Goal: Task Accomplishment & Management: Complete application form

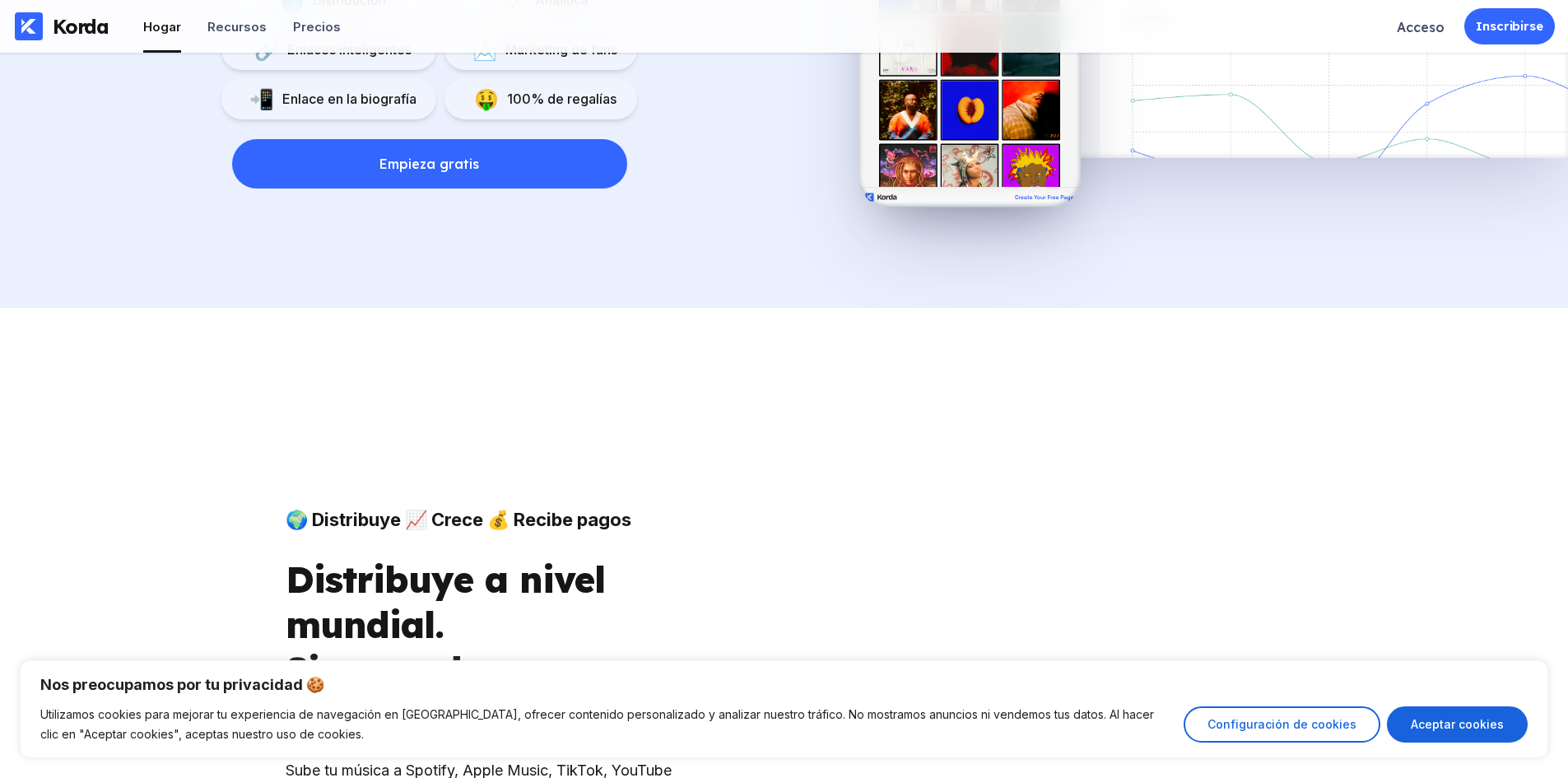
scroll to position [2114, 0]
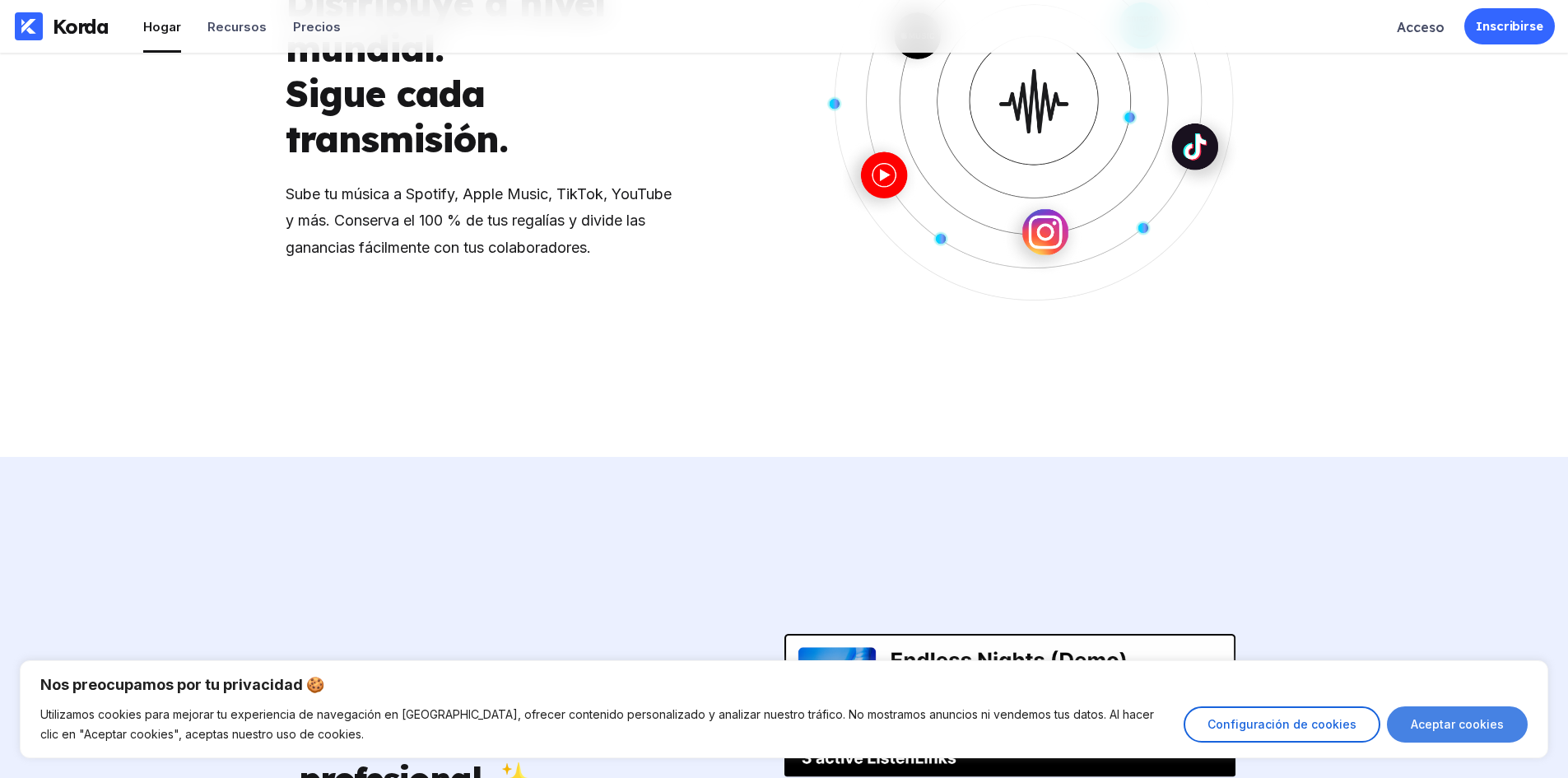
click at [1423, 734] on button "Aceptar cookies" at bounding box center [1457, 724] width 141 height 36
checkbox input "true"
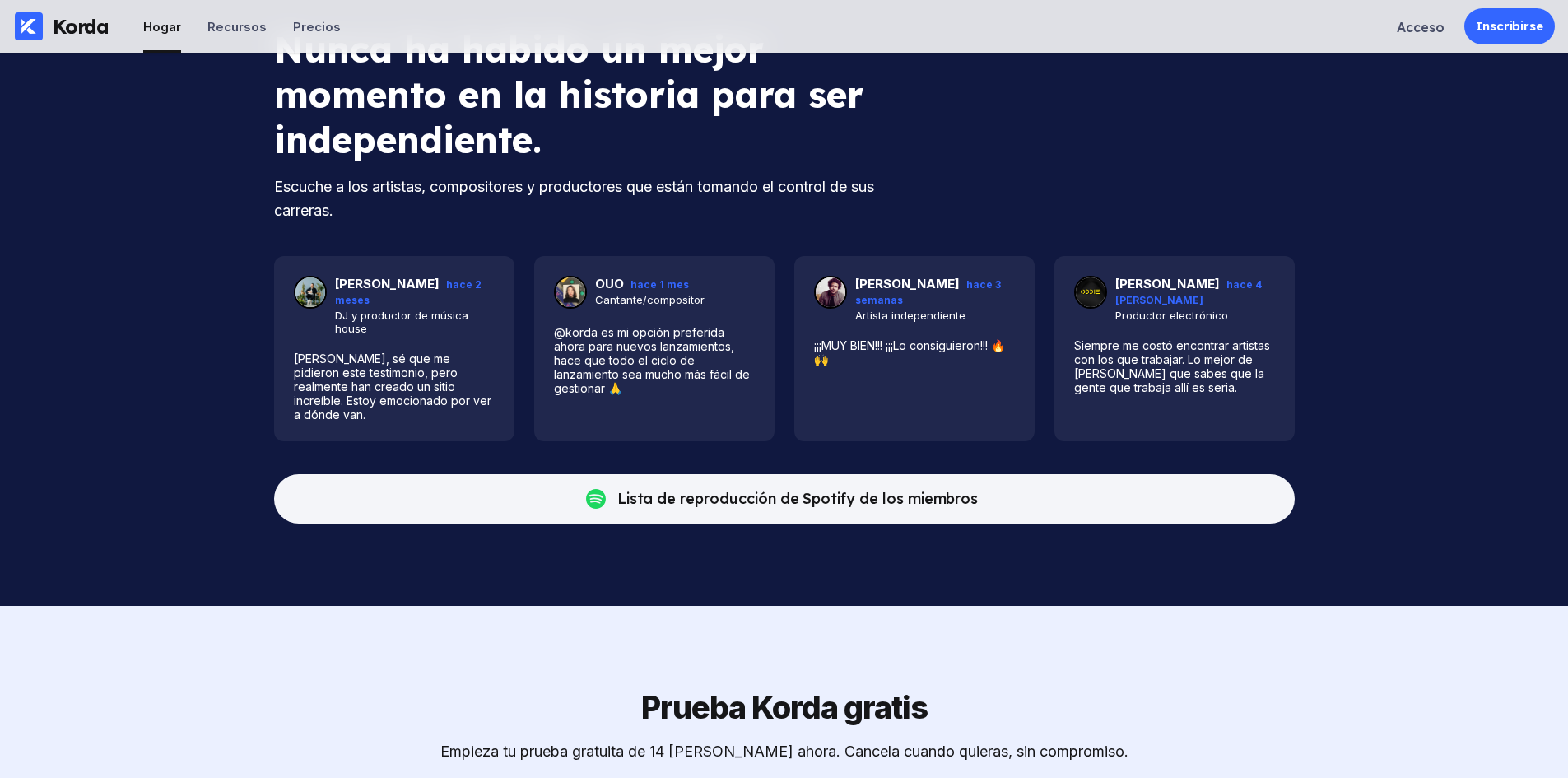
scroll to position [5232, 0]
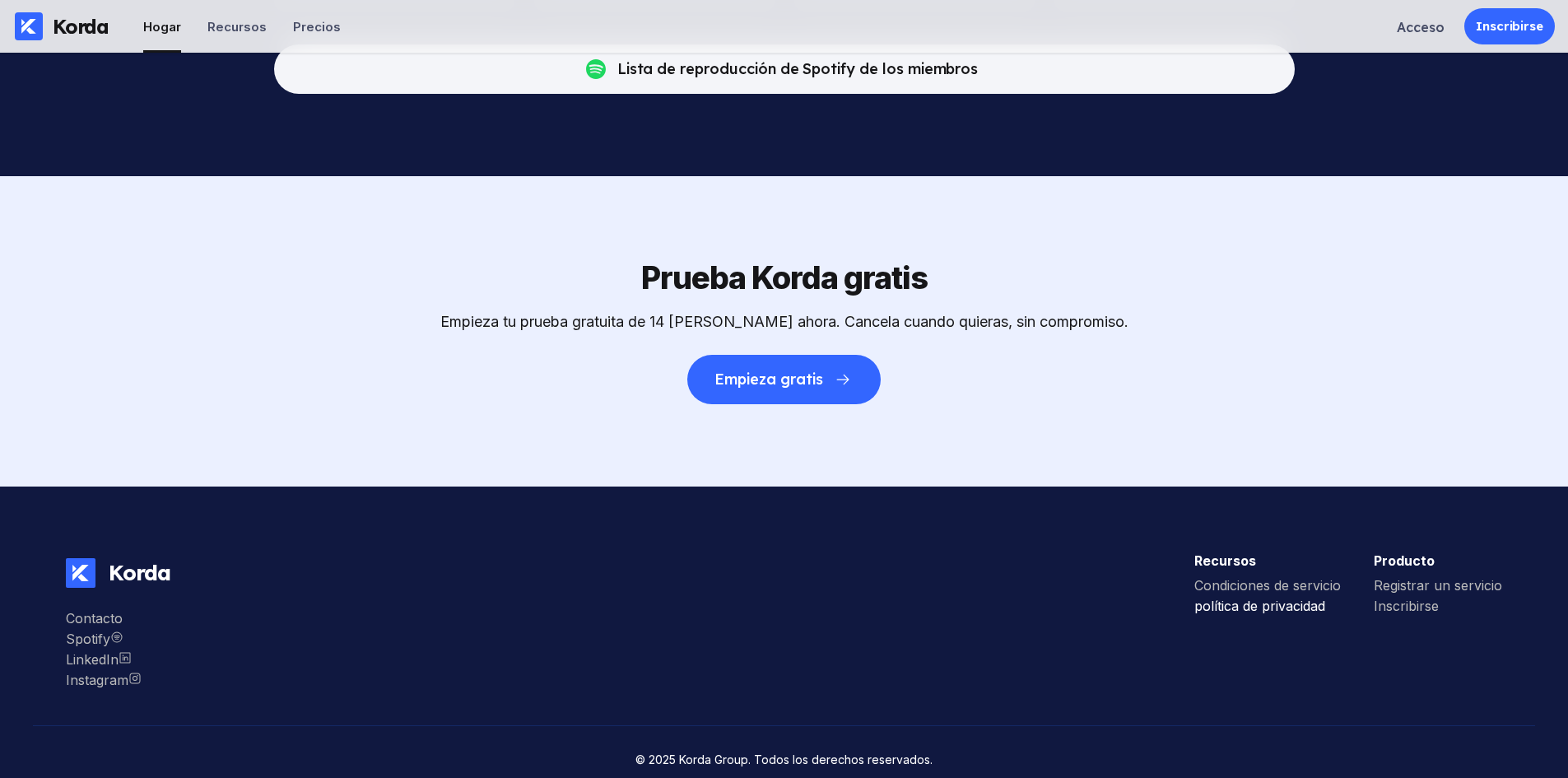
click at [1277, 597] on font "política de privacidad" at bounding box center [1260, 605] width 131 height 16
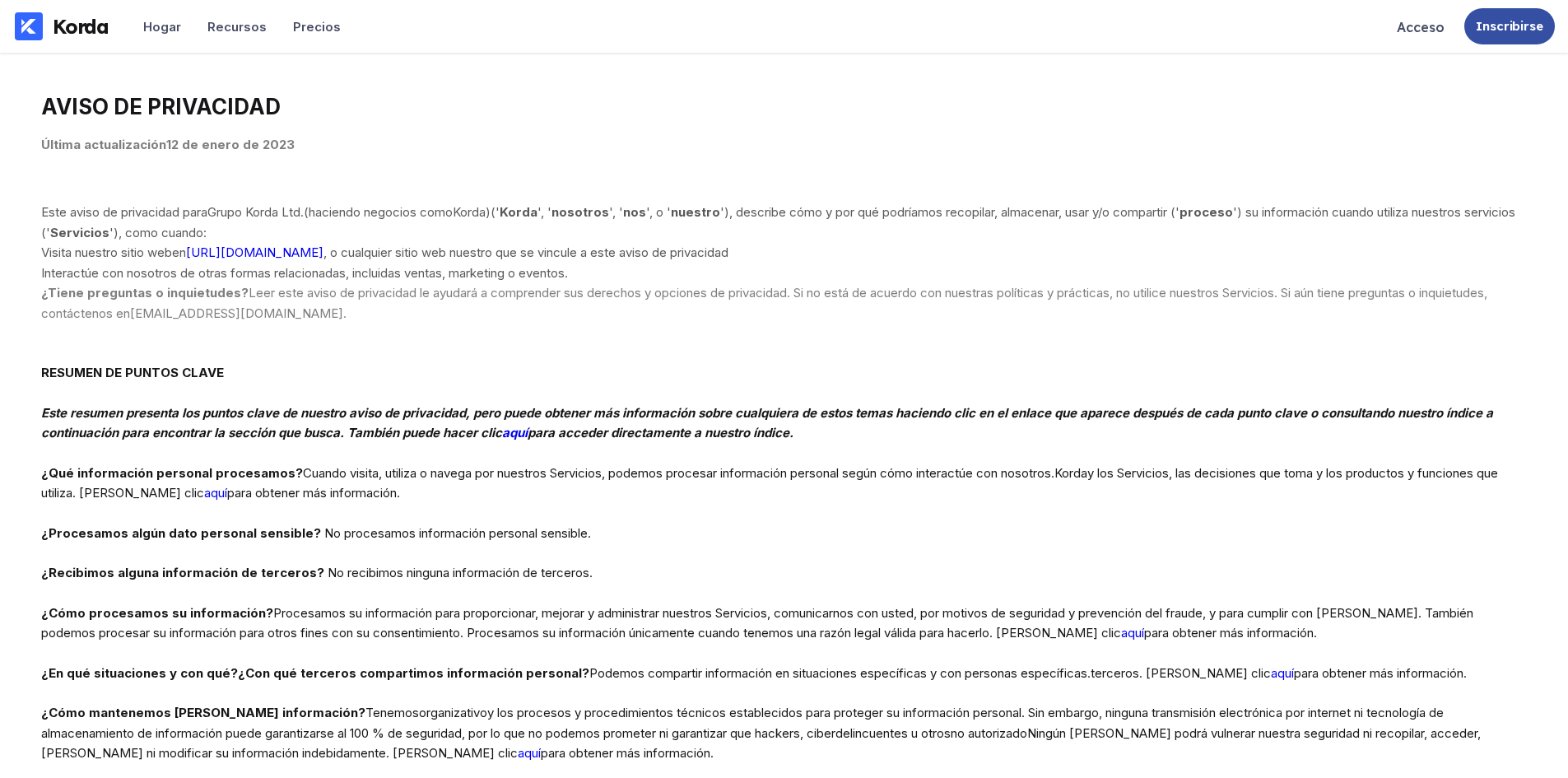
click at [1503, 29] on font "Inscribirse" at bounding box center [1509, 25] width 67 height 15
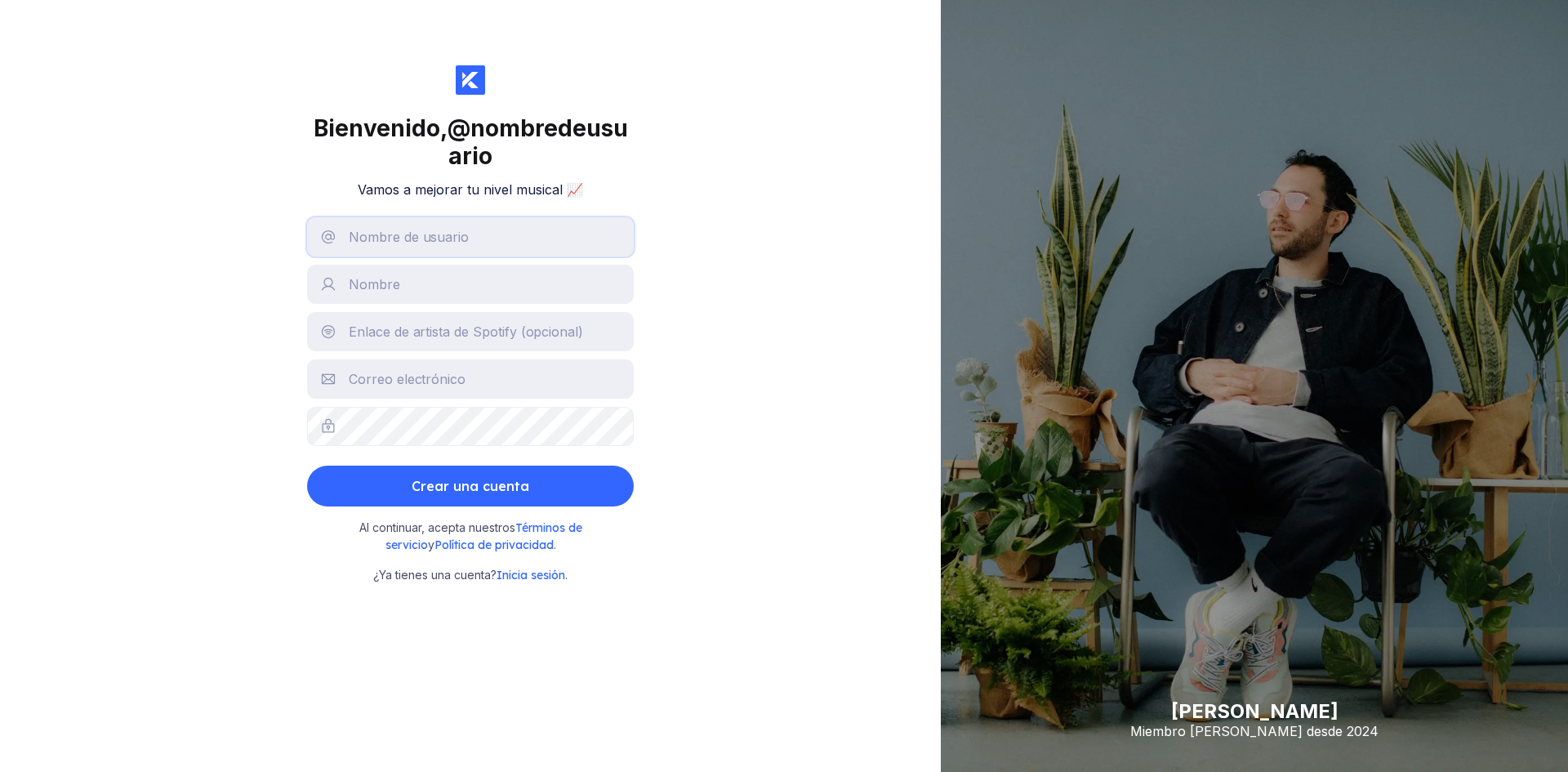
click at [427, 246] on input "text" at bounding box center [470, 237] width 327 height 39
type input "[EMAIL_ADDRESS][DOMAIN_NAME]"
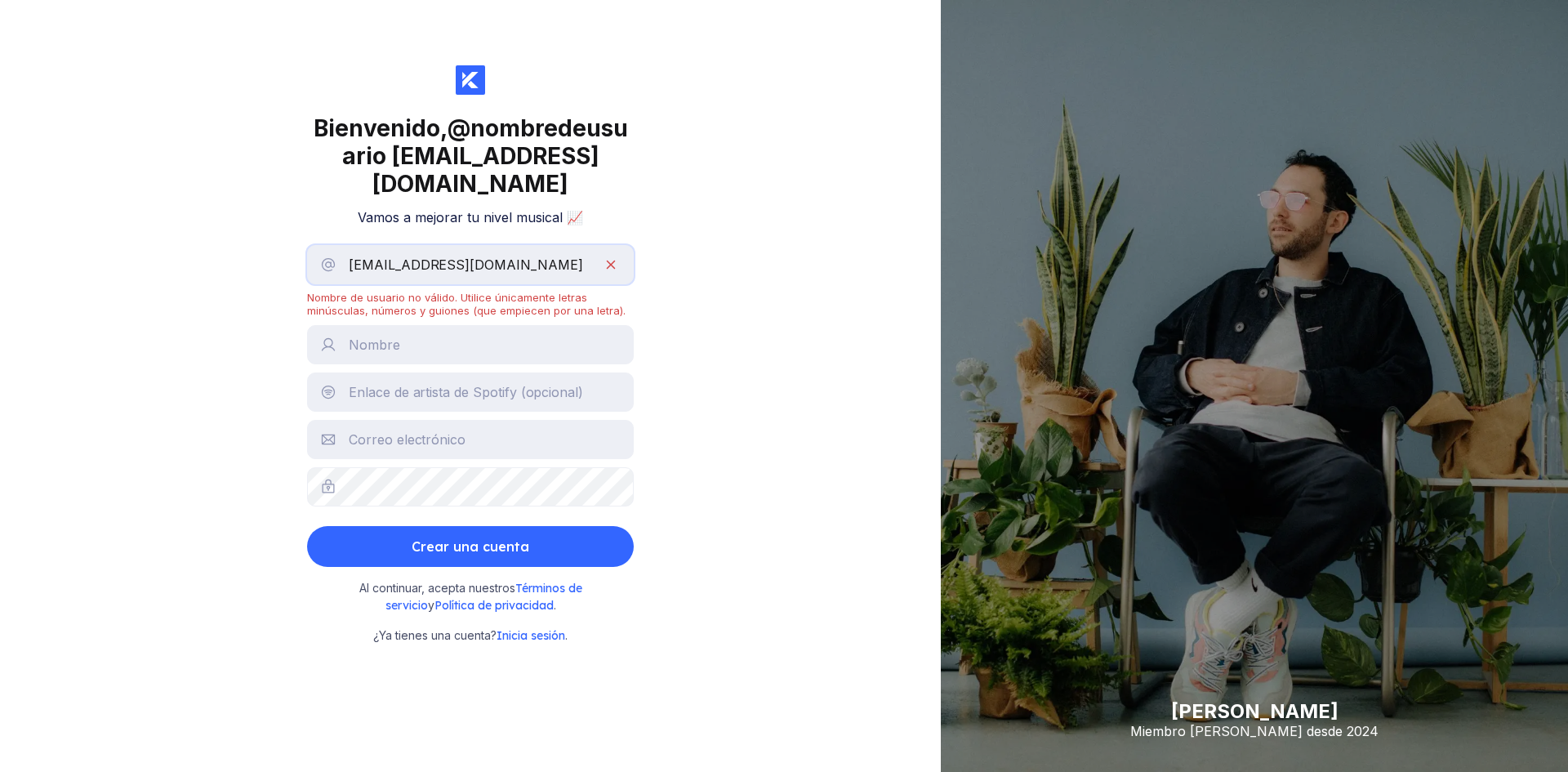
click at [444, 265] on input "[EMAIL_ADDRESS][DOMAIN_NAME]" at bounding box center [470, 265] width 327 height 39
click at [636, 331] on div "Bienvenido, @ nombredeusuario [EMAIL_ADDRESS][DOMAIN_NAME] Vamos a mejorar tu n…" at bounding box center [470, 386] width 941 height 772
click at [510, 278] on input "[EMAIL_ADDRESS][DOMAIN_NAME]" at bounding box center [470, 265] width 327 height 39
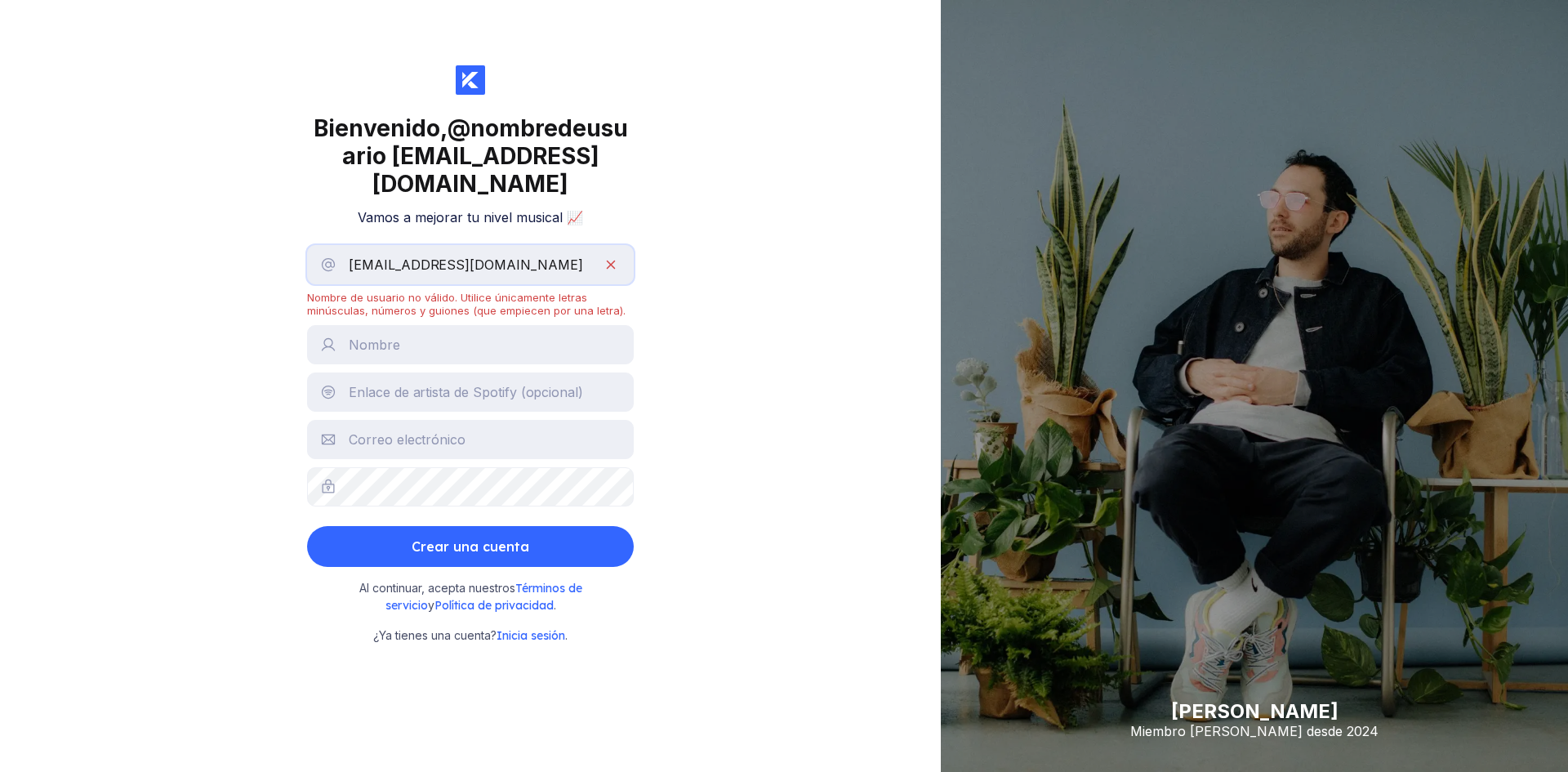
click at [510, 278] on input "[EMAIL_ADDRESS][DOMAIN_NAME]" at bounding box center [470, 265] width 327 height 39
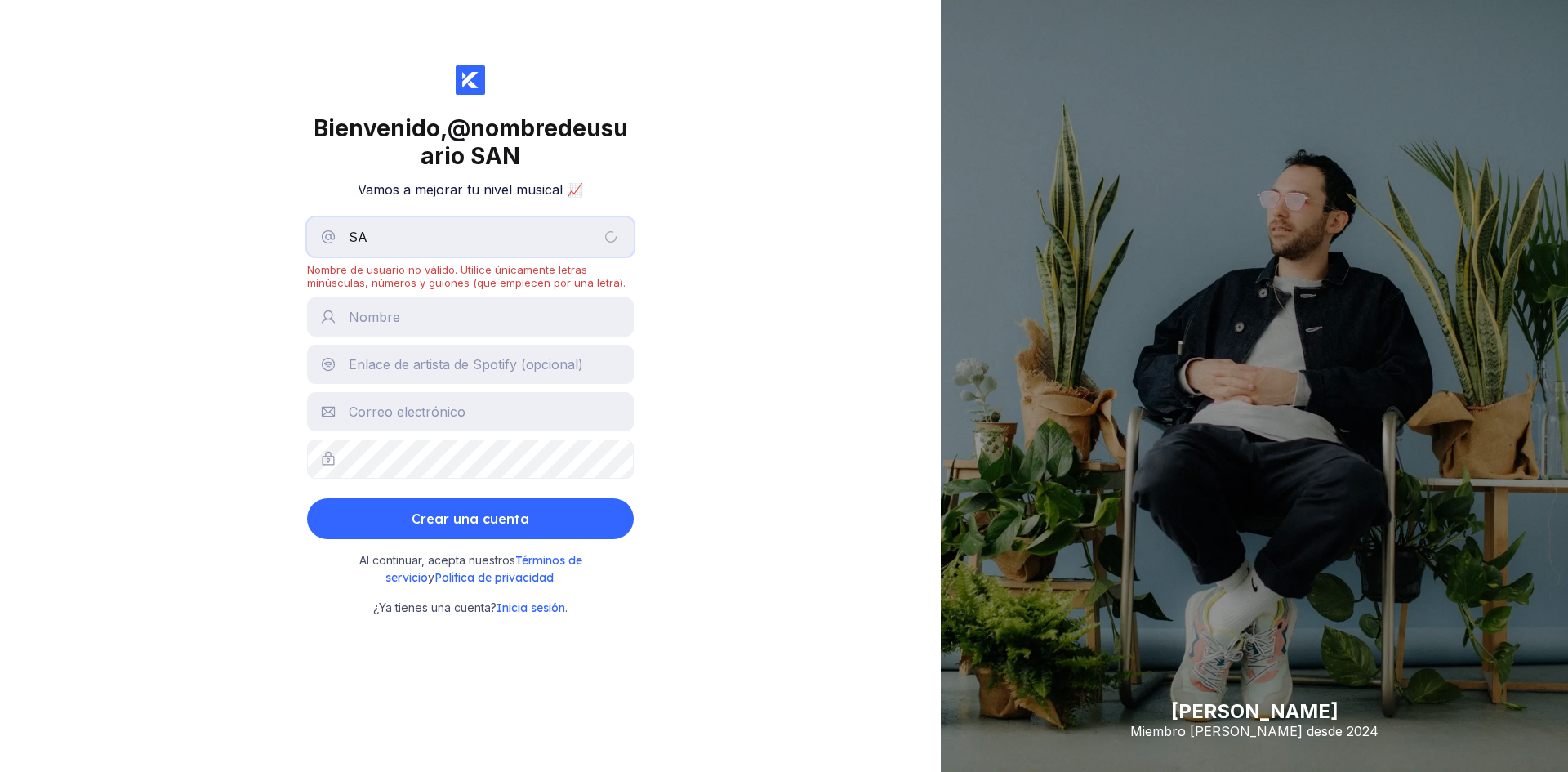
type input "S"
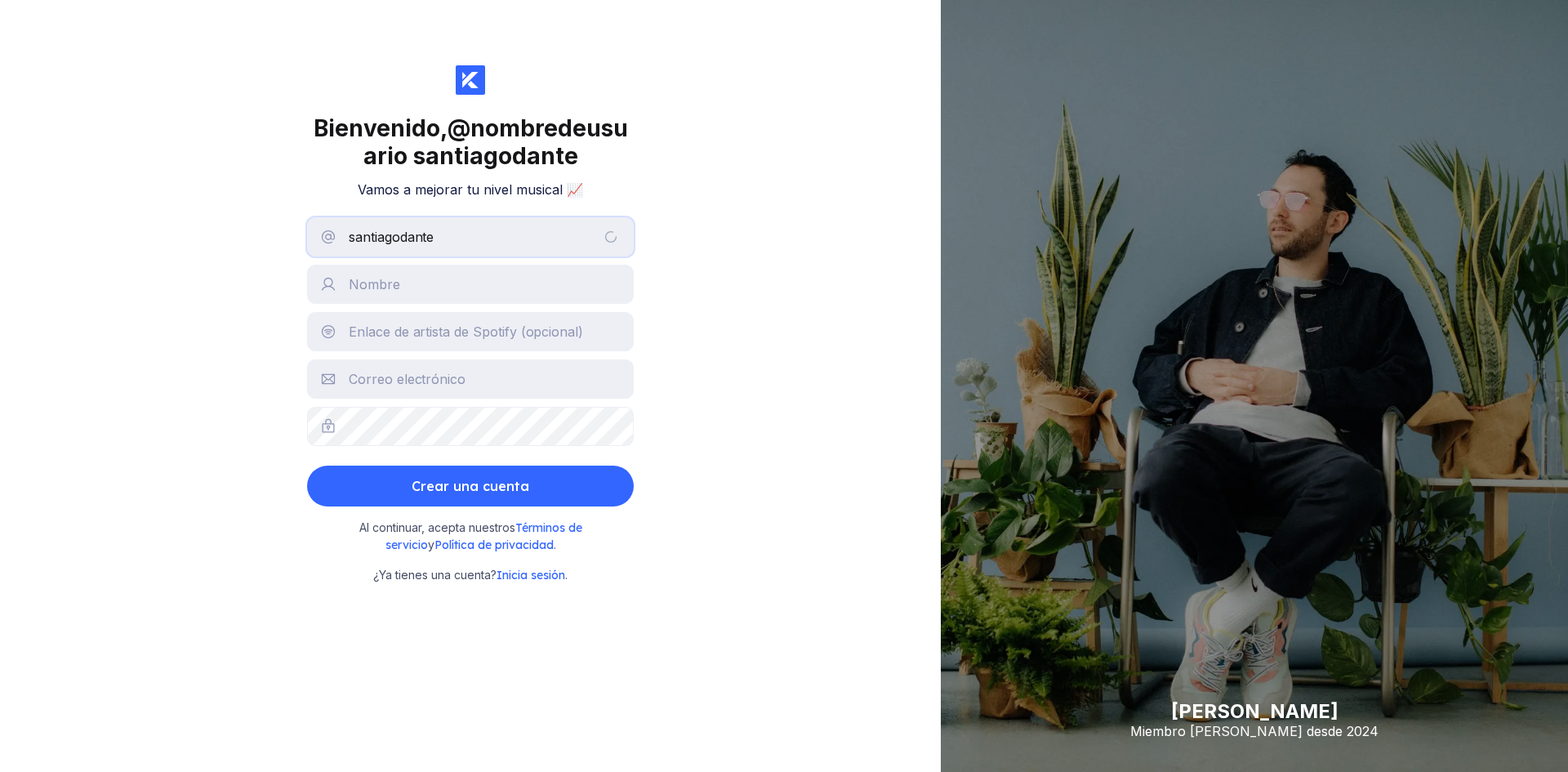
type input "santiagodante"
click at [427, 303] on input "text" at bounding box center [470, 285] width 327 height 39
click at [761, 361] on div "Bienvenido, @ nombredeusuario santiagodante Vamos a mejorar tu nivel musical 📈 …" at bounding box center [470, 386] width 941 height 772
click at [459, 399] on input "text" at bounding box center [470, 379] width 327 height 39
paste input "[EMAIL_ADDRESS][DOMAIN_NAME]"
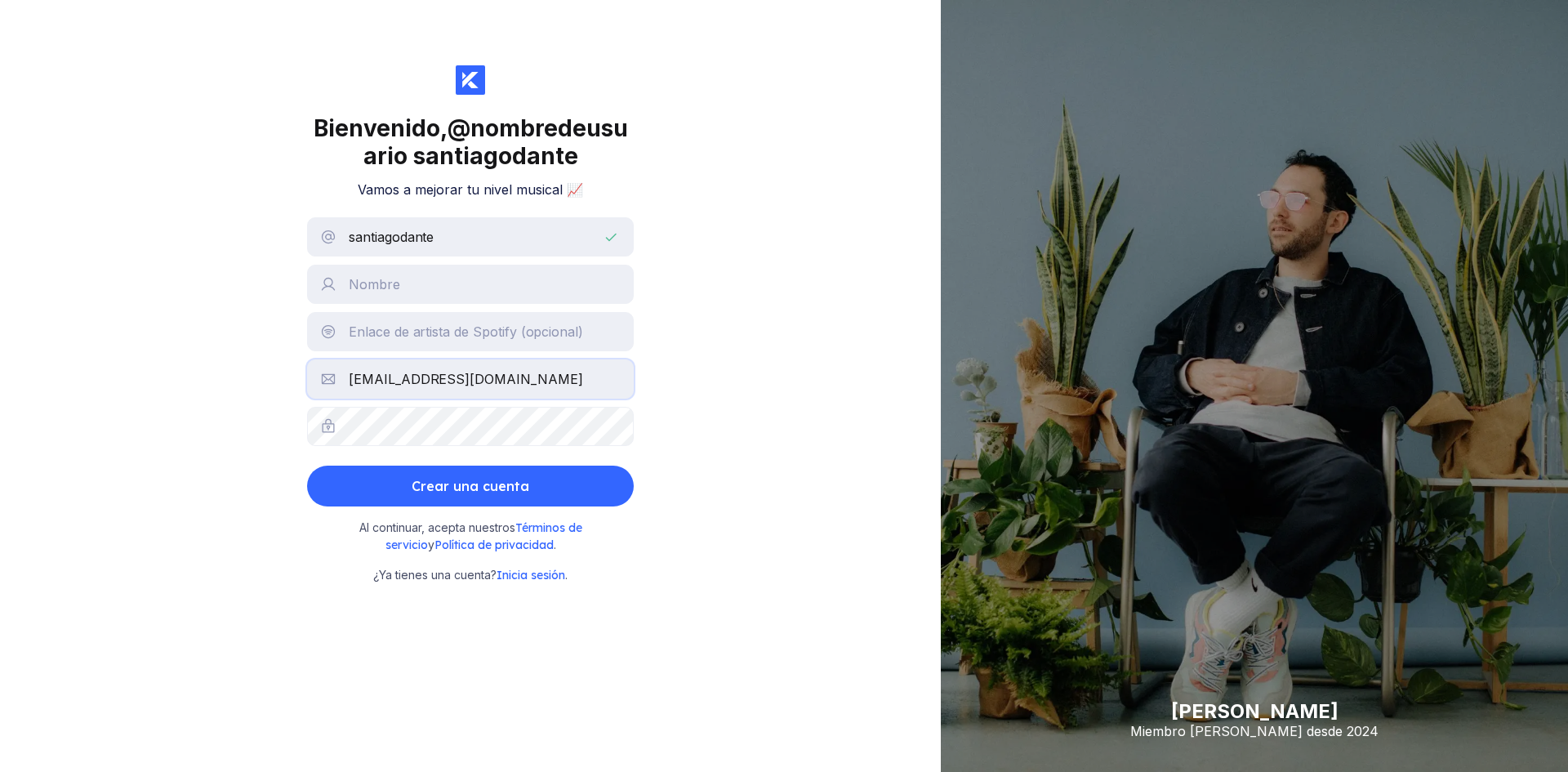
type input "[EMAIL_ADDRESS][DOMAIN_NAME]"
click at [393, 303] on input "text" at bounding box center [470, 285] width 327 height 39
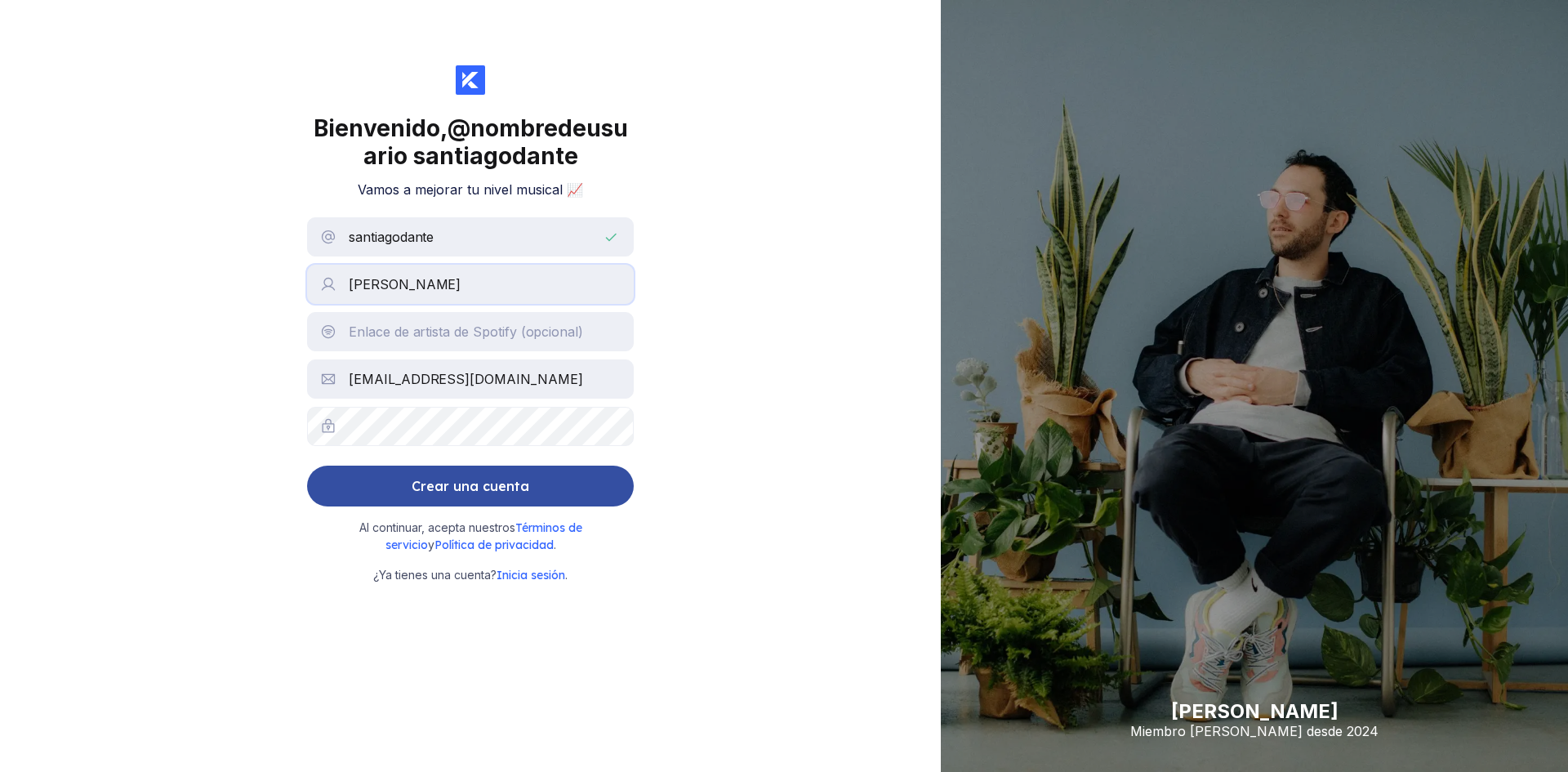
type input "[PERSON_NAME]"
click at [556, 506] on button "Crear una cuenta" at bounding box center [470, 486] width 327 height 41
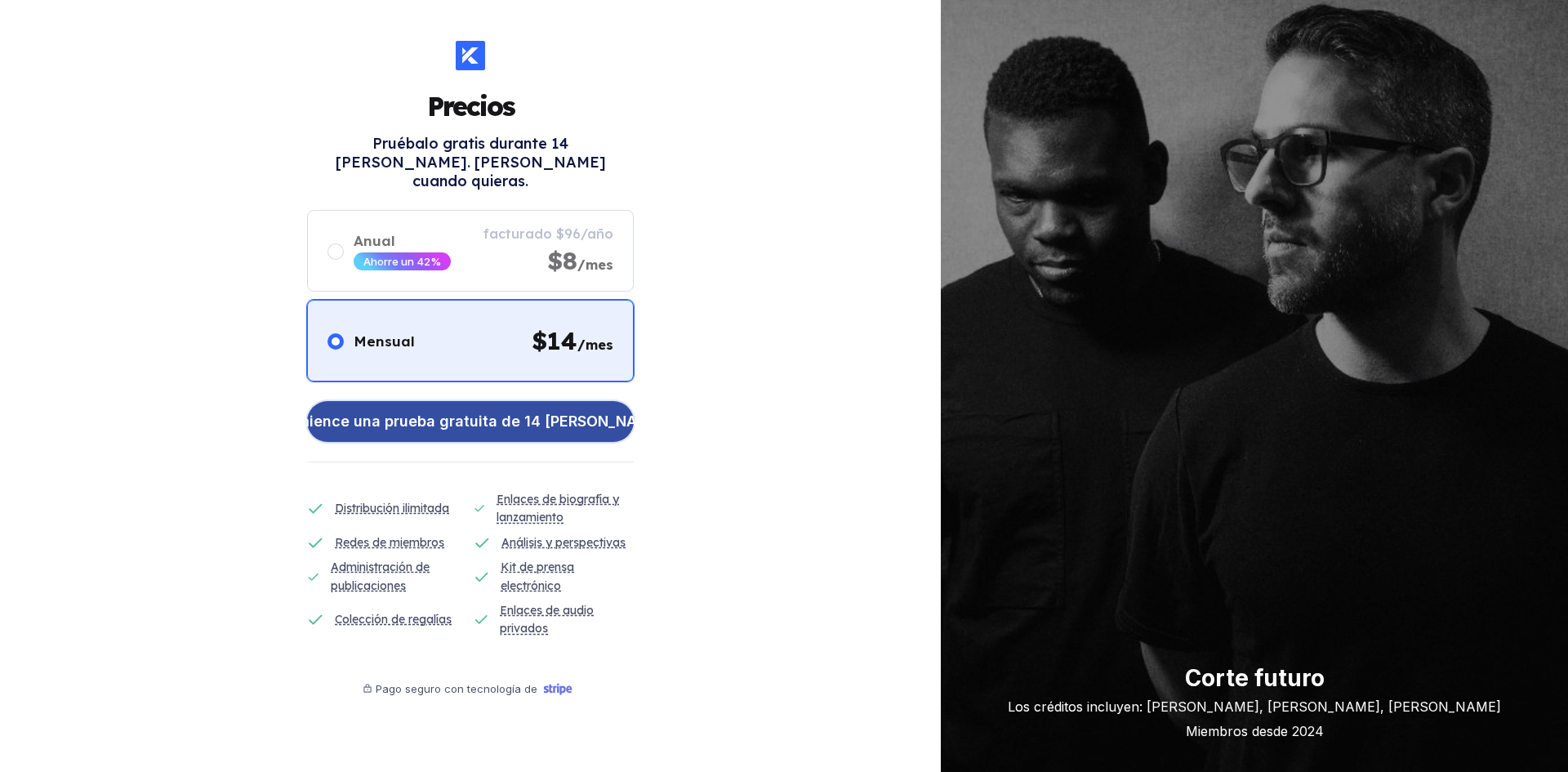
click at [558, 412] on font "Comience una prueba gratuita de 14 [PERSON_NAME]" at bounding box center [470, 420] width 388 height 17
